Goal: Transaction & Acquisition: Purchase product/service

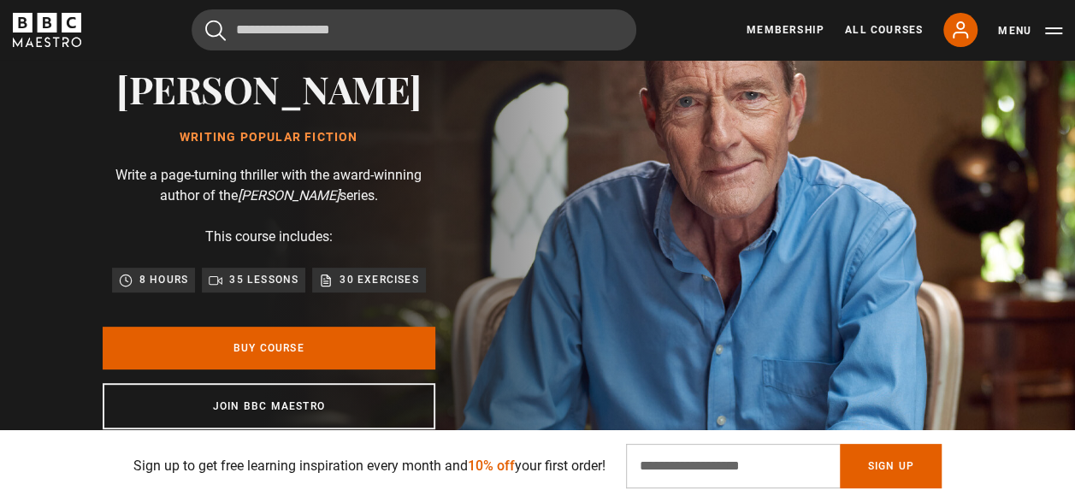
scroll to position [137, 0]
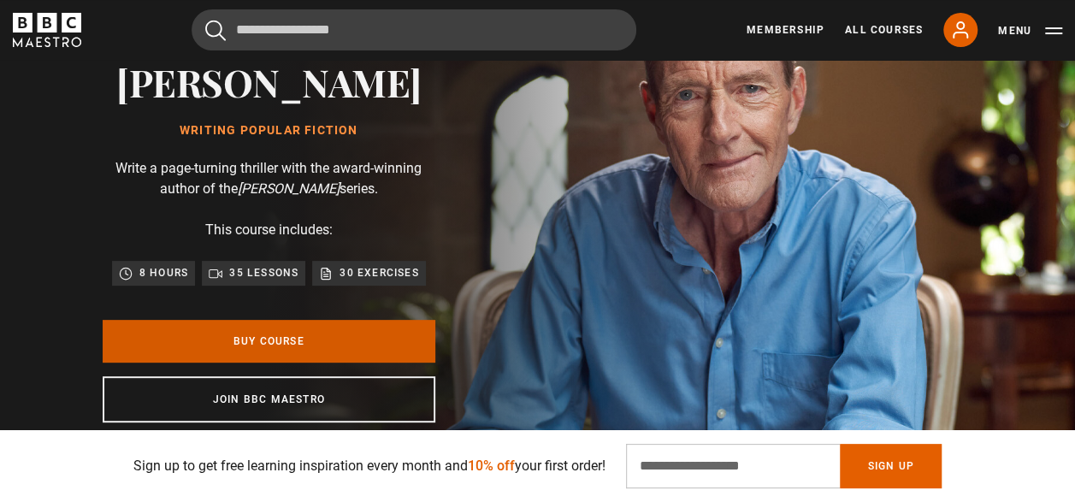
click at [246, 336] on link "Buy Course" at bounding box center [269, 341] width 333 height 43
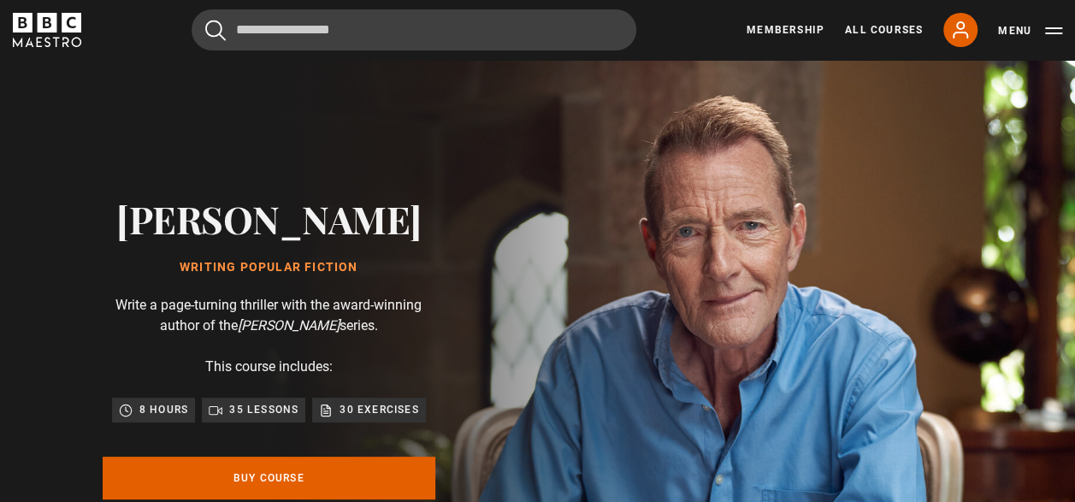
click at [890, 29] on link "All Courses" at bounding box center [884, 29] width 78 height 15
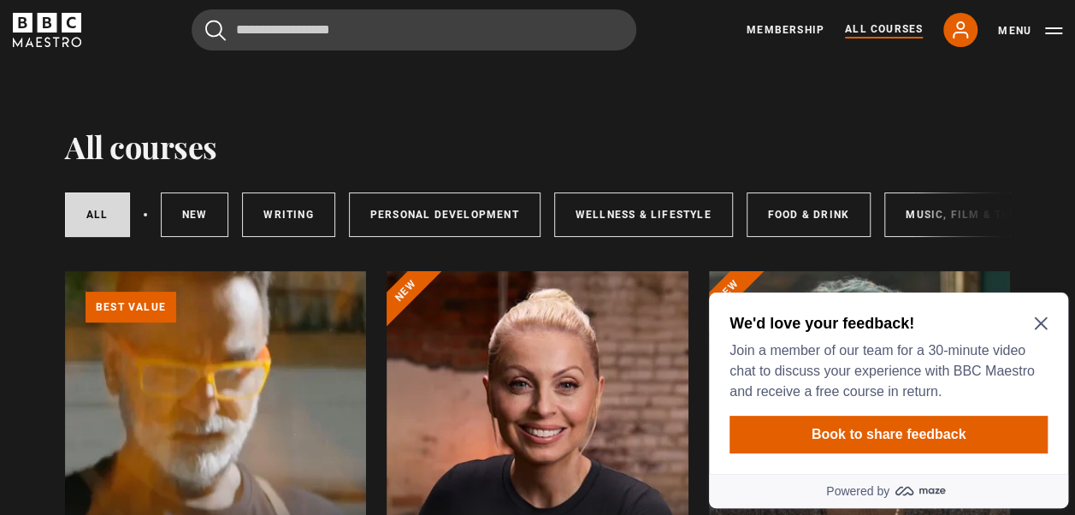
click at [141, 314] on p "Best value" at bounding box center [131, 307] width 91 height 31
click at [96, 210] on link "All courses" at bounding box center [97, 214] width 65 height 44
click at [1039, 322] on icon "Close Maze Prompt" at bounding box center [1040, 323] width 13 height 13
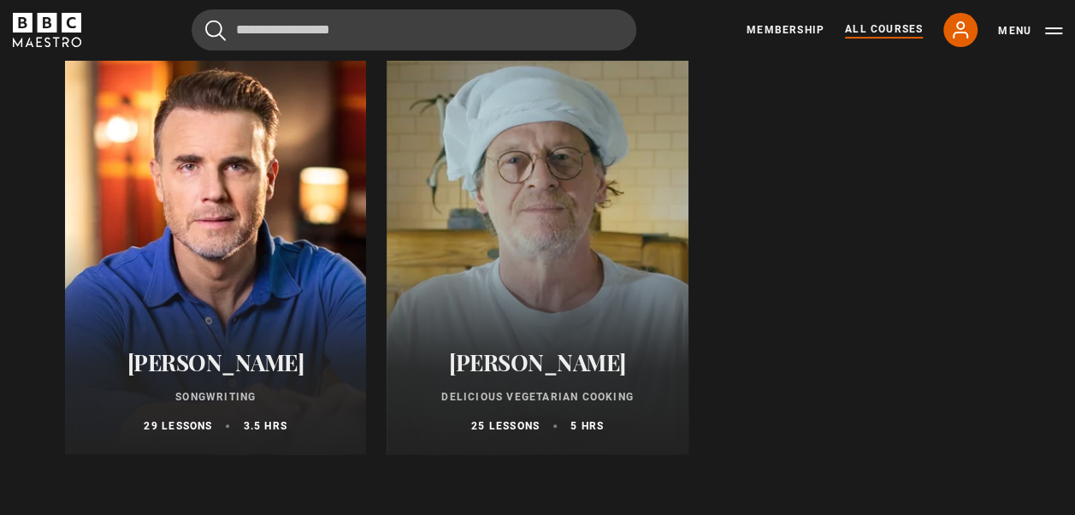
scroll to position [6728, 0]
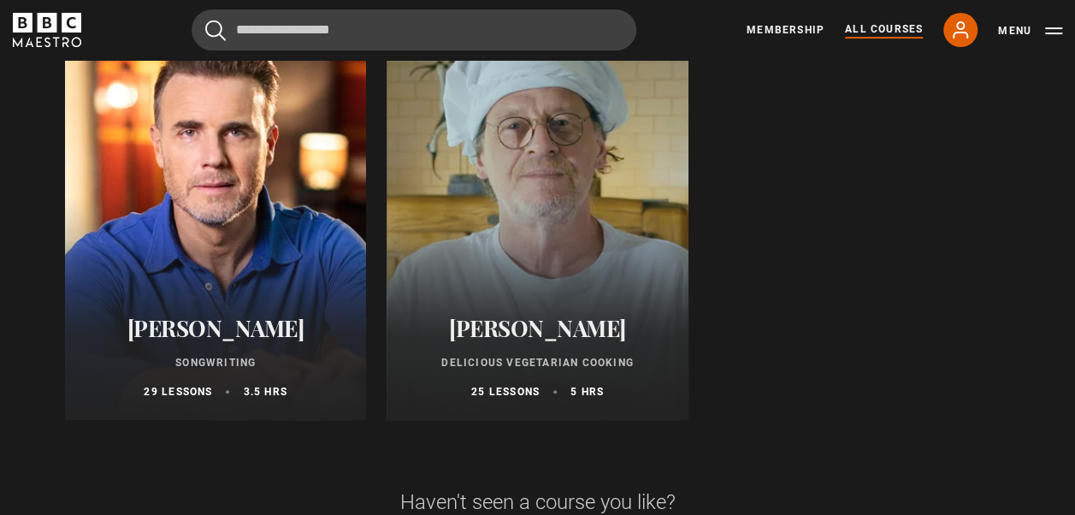
click at [783, 32] on link "Membership" at bounding box center [786, 29] width 78 height 15
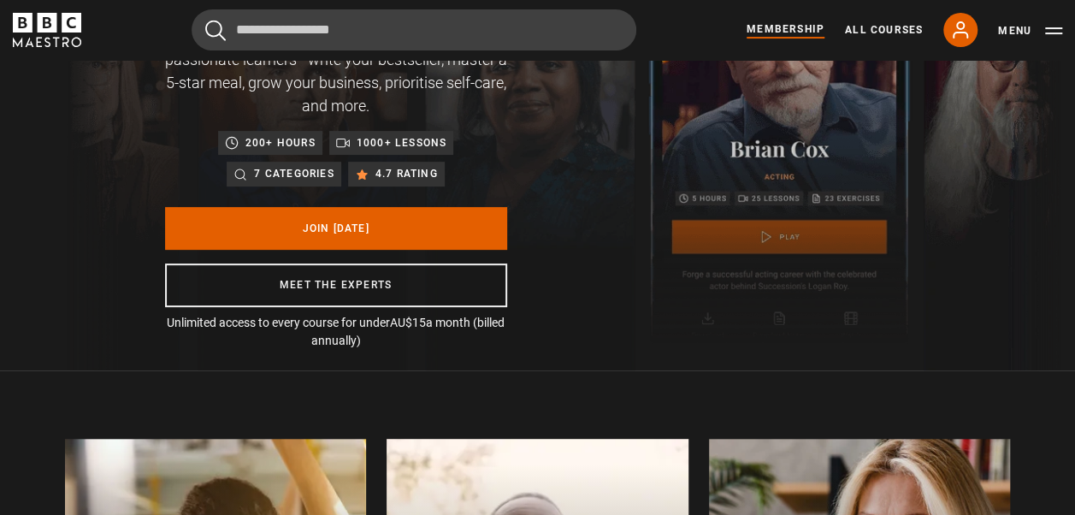
scroll to position [0, 2581]
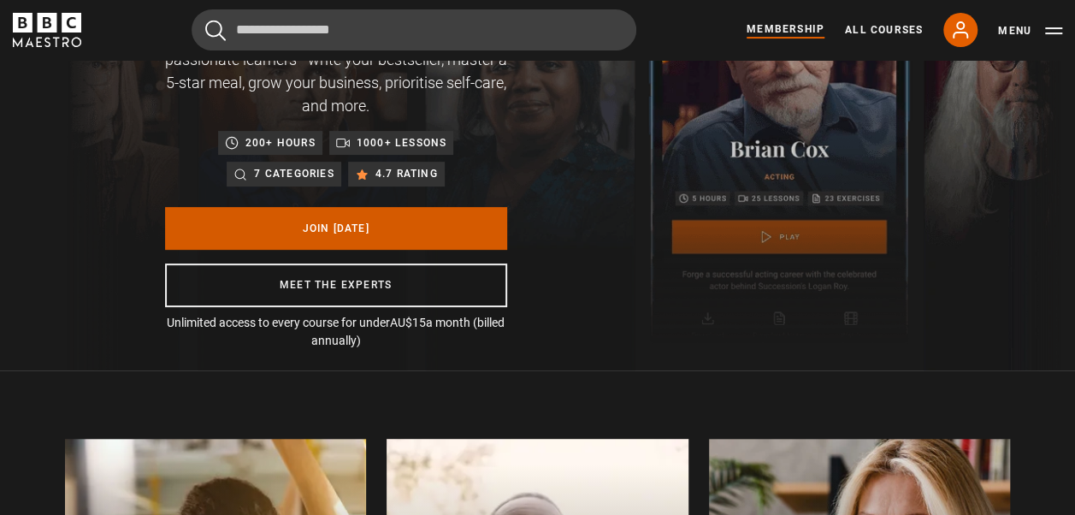
click at [351, 224] on link "Join Today" at bounding box center [336, 228] width 342 height 43
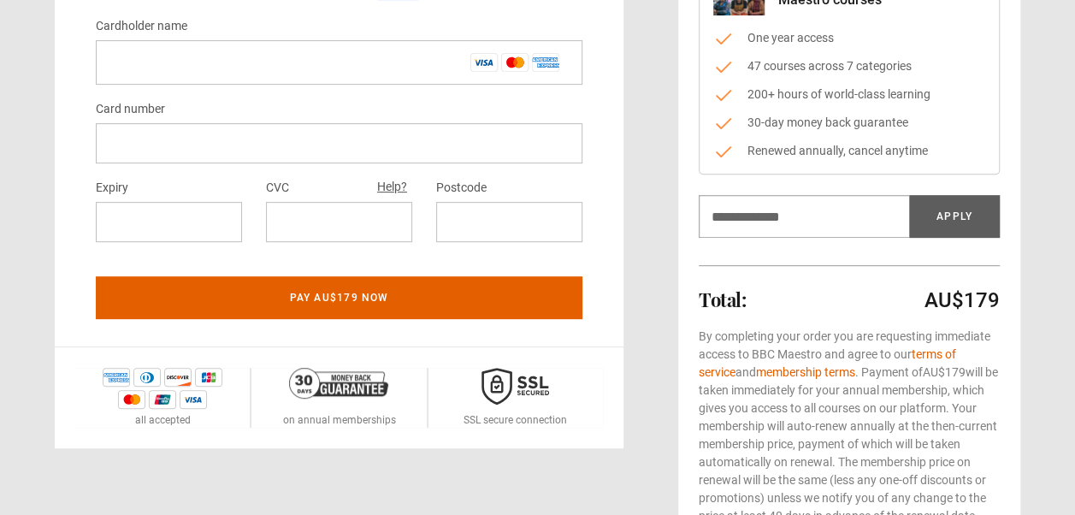
scroll to position [285, 0]
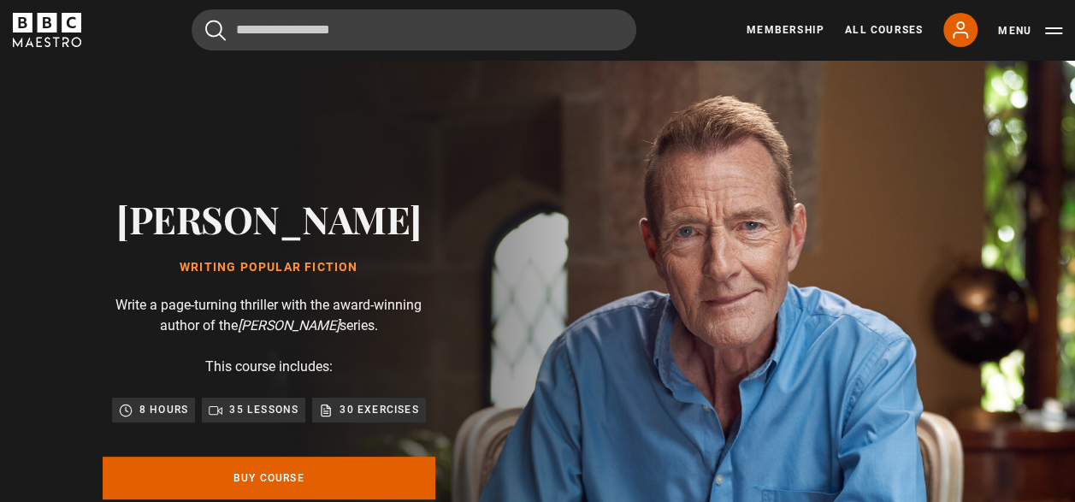
scroll to position [0, 215]
click at [262, 481] on div "Sign up to get free learning inspiration every month and 10% off your first ord…" at bounding box center [537, 466] width 945 height 44
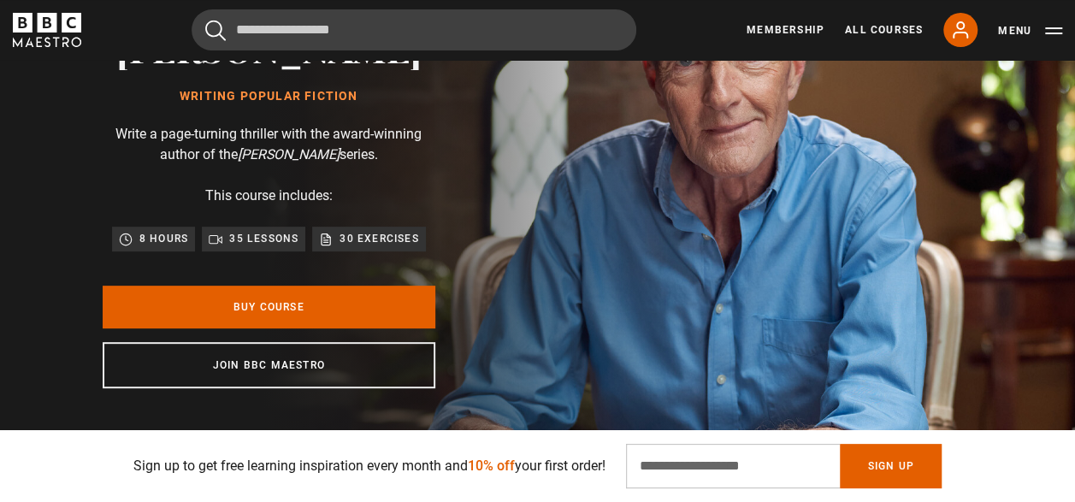
scroll to position [0, 645]
click at [765, 473] on input "Email Address" at bounding box center [733, 466] width 214 height 44
type input "**********"
click at [898, 465] on button "Sign Up" at bounding box center [890, 466] width 101 height 44
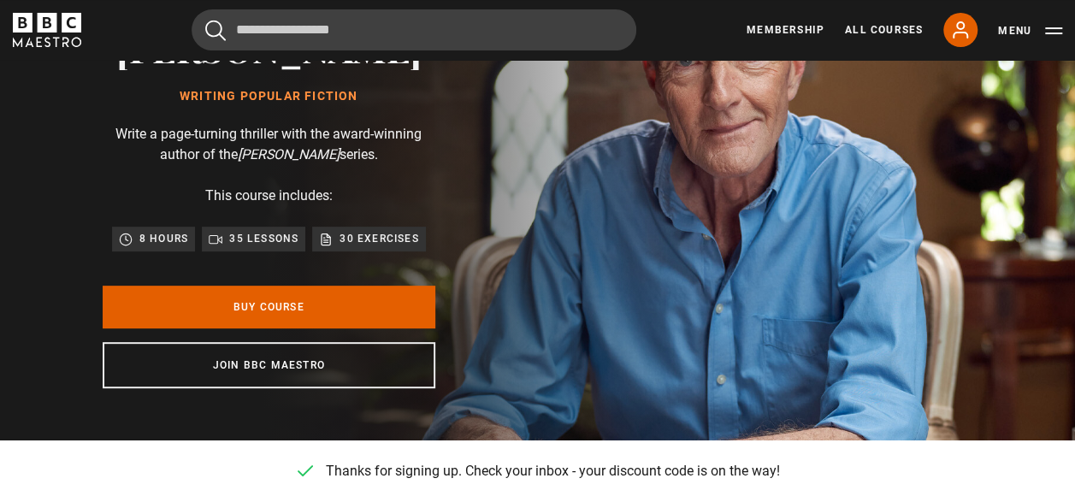
scroll to position [0, 1076]
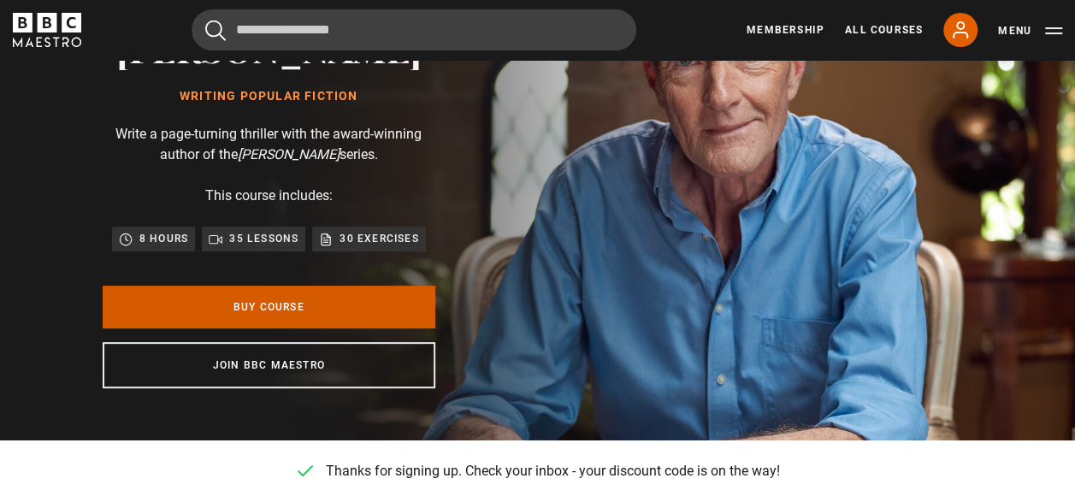
click at [307, 305] on link "Buy Course" at bounding box center [269, 307] width 333 height 43
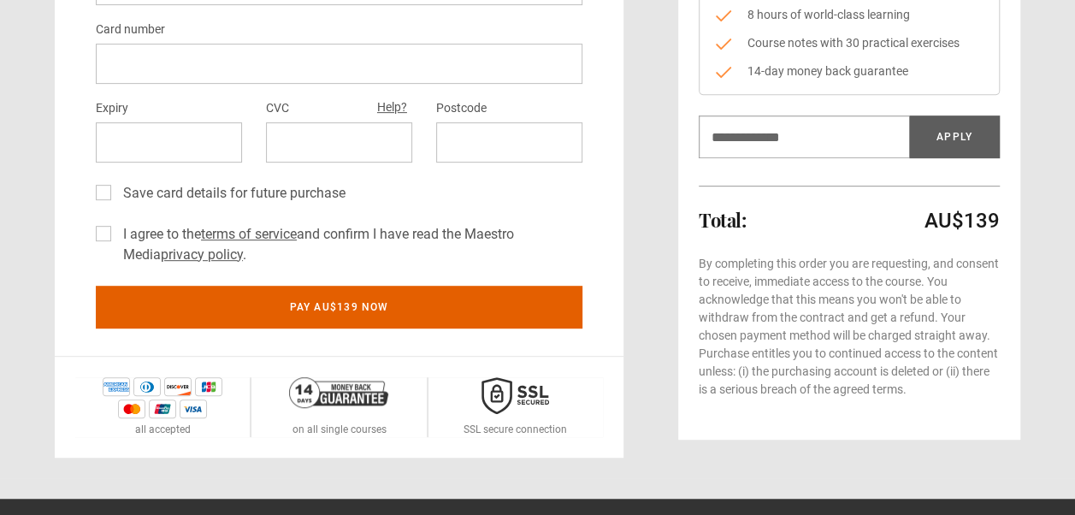
scroll to position [330, 0]
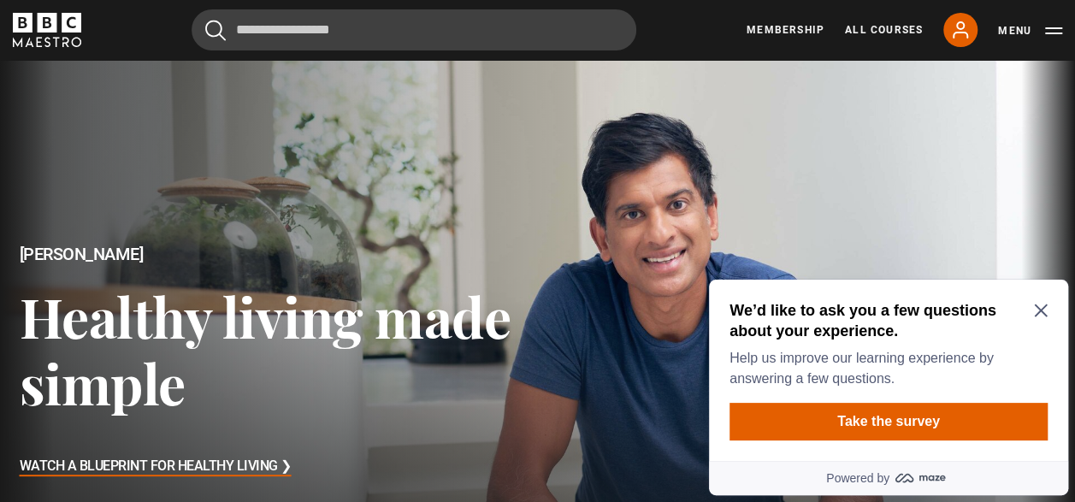
click at [1044, 313] on icon "Close Maze Prompt" at bounding box center [1041, 311] width 14 height 14
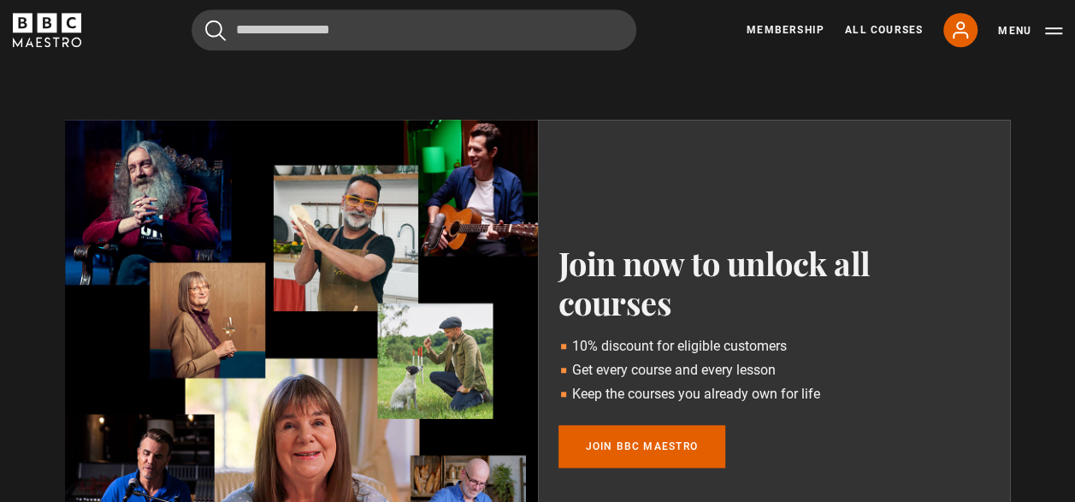
scroll to position [775, 0]
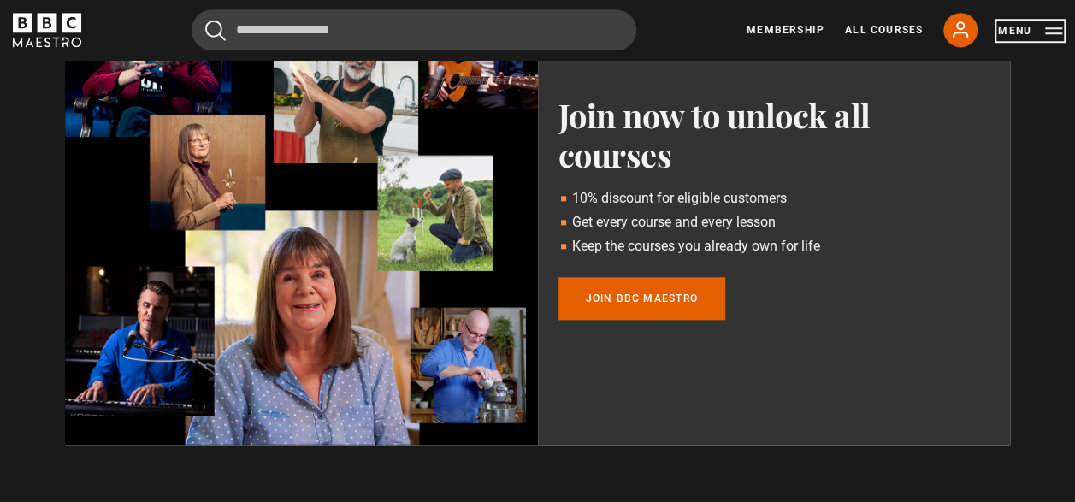
click at [1055, 32] on button "Menu" at bounding box center [1030, 30] width 64 height 17
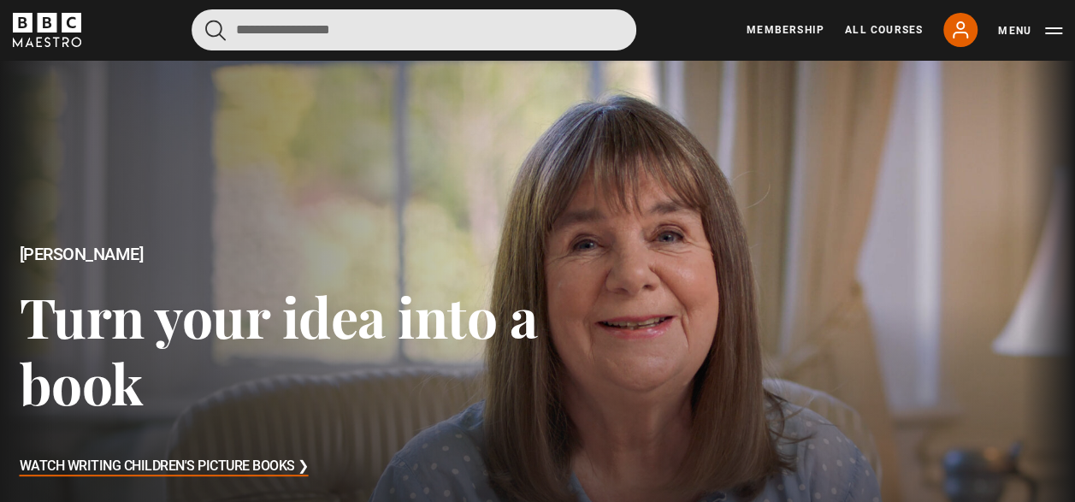
click at [358, 31] on input "Search" at bounding box center [414, 29] width 445 height 41
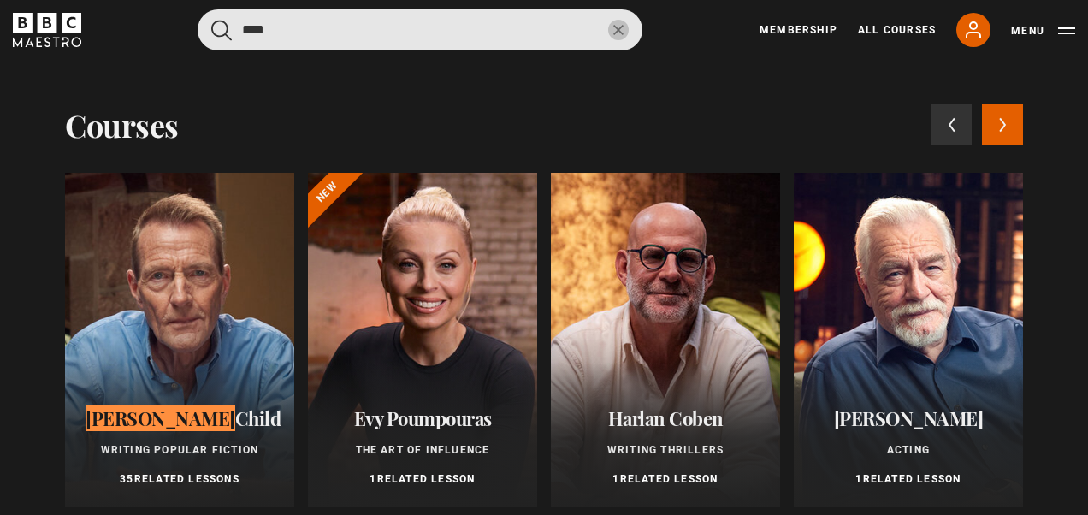
type input "***"
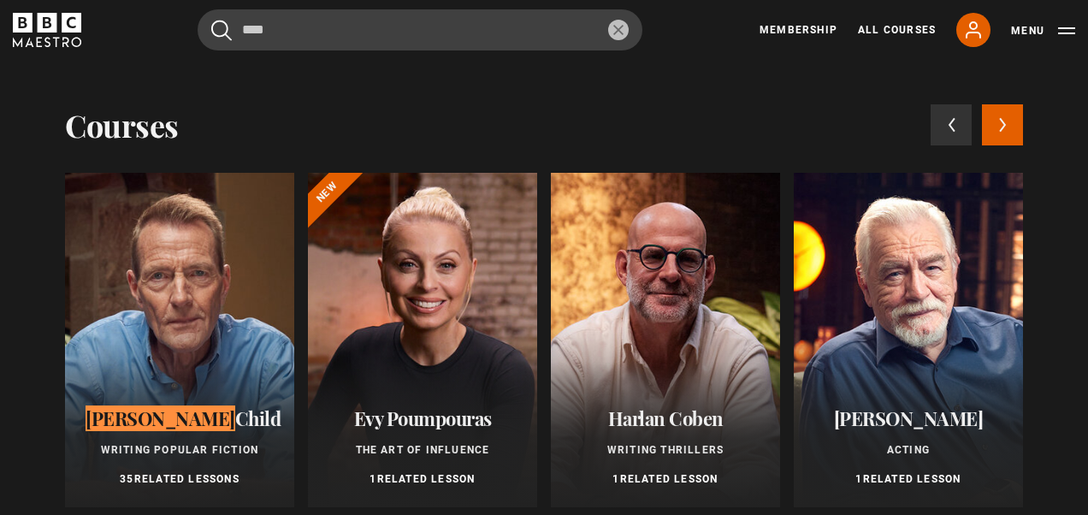
click at [163, 339] on div at bounding box center [179, 340] width 229 height 334
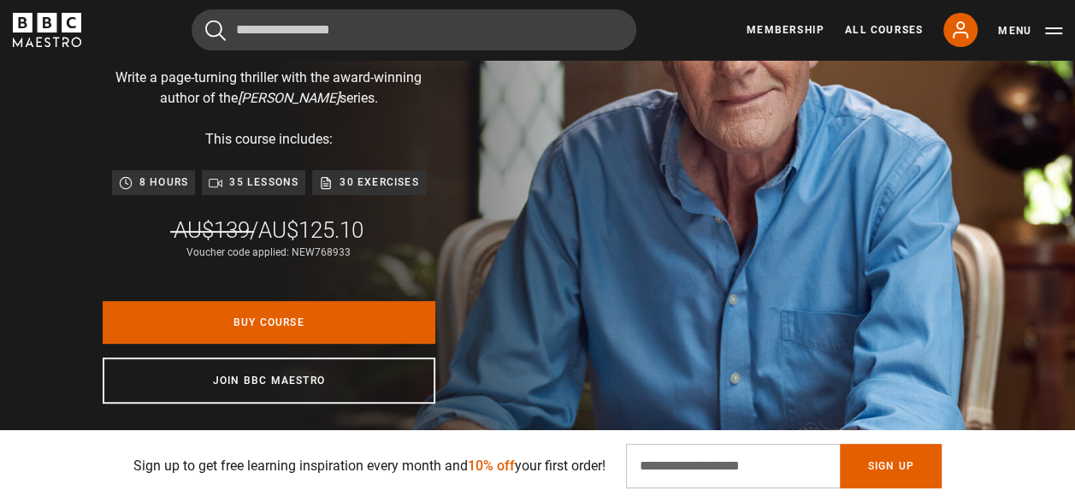
scroll to position [0, 1076]
